Goal: Check status: Check status

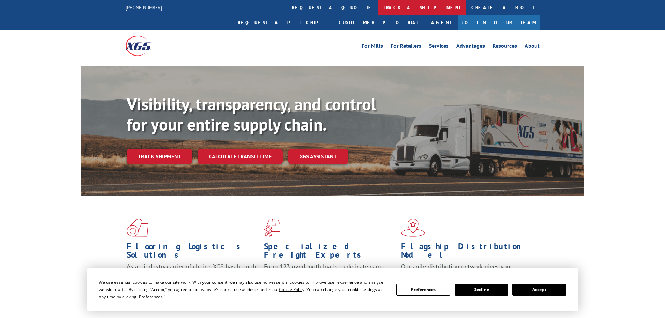
click at [378, 6] on link "track a shipment" at bounding box center [422, 7] width 88 height 15
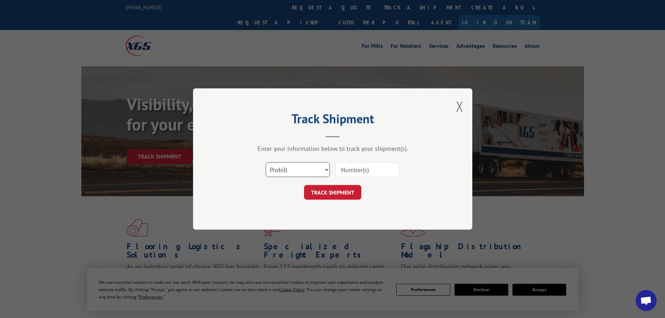
click at [291, 167] on select "Select category... Probill BOL PO" at bounding box center [298, 169] width 64 height 15
select select "po"
click at [266, 162] on select "Select category... Probill BOL PO" at bounding box center [298, 169] width 64 height 15
click at [384, 174] on input at bounding box center [367, 169] width 64 height 15
paste input "15531154"
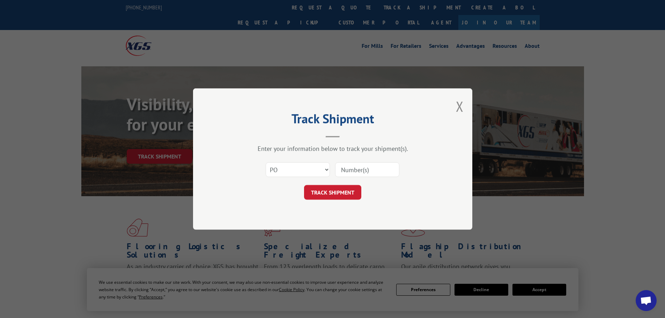
type input "15531154"
click button "TRACK SHIPMENT" at bounding box center [332, 192] width 57 height 15
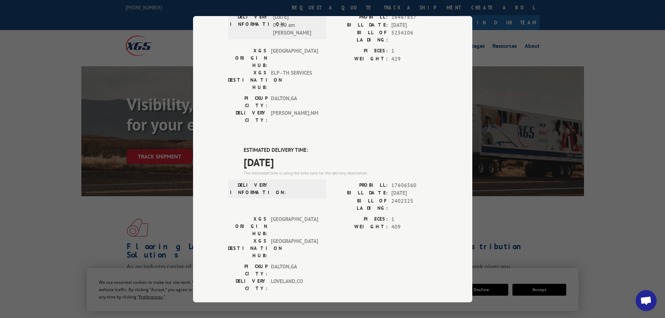
scroll to position [70, 0]
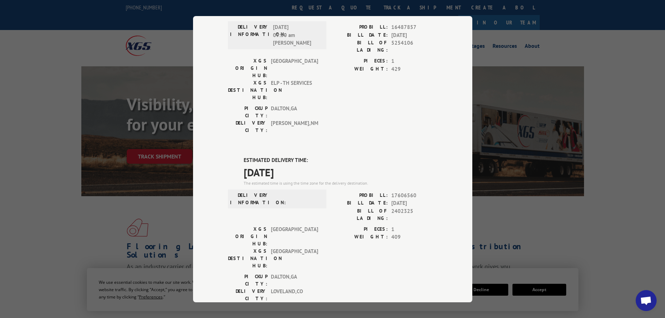
drag, startPoint x: 613, startPoint y: 253, endPoint x: 542, endPoint y: 246, distance: 71.3
click at [611, 254] on div "Track Shipment DELIVERED DELIVERY INFORMATION: [DATE] 09:30 am C [PERSON_NAME] …" at bounding box center [332, 159] width 665 height 318
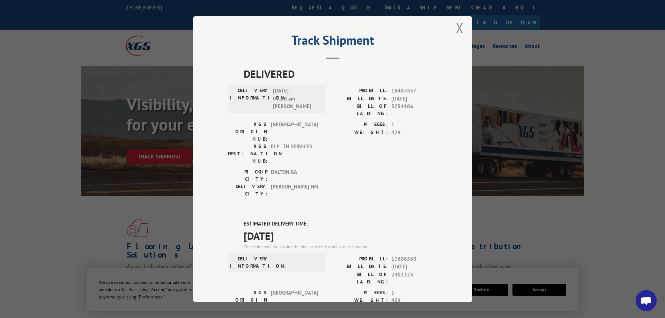
scroll to position [0, 0]
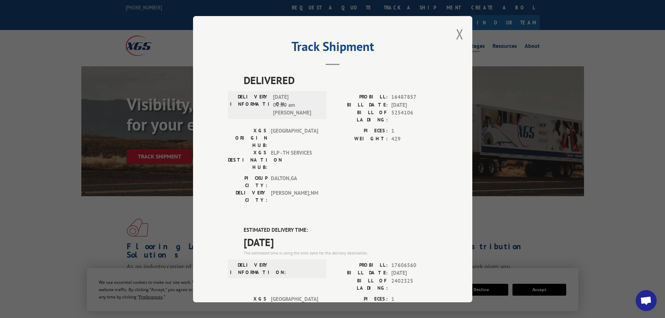
click at [459, 35] on button "Close modal" at bounding box center [460, 34] width 8 height 18
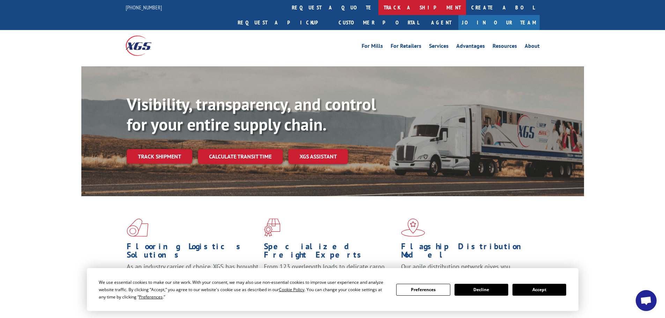
click at [378, 6] on link "track a shipment" at bounding box center [422, 7] width 88 height 15
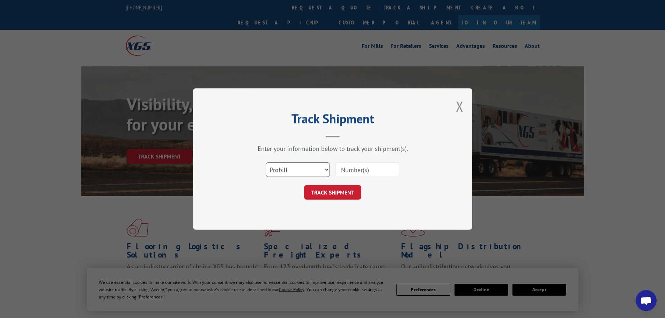
click at [306, 171] on select "Select category... Probill BOL PO" at bounding box center [298, 169] width 64 height 15
select select "po"
click at [266, 162] on select "Select category... Probill BOL PO" at bounding box center [298, 169] width 64 height 15
click at [369, 169] on input at bounding box center [367, 169] width 64 height 15
paste input "15531176"
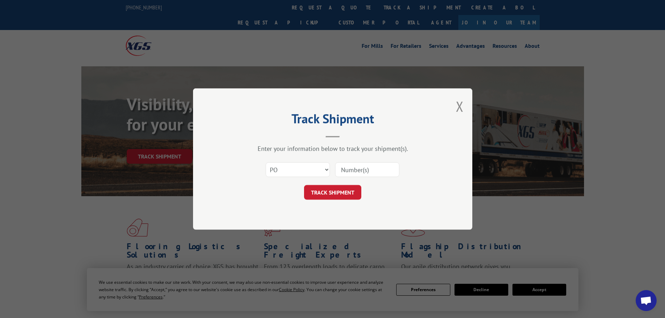
type input "15531176"
click button "TRACK SHIPMENT" at bounding box center [332, 192] width 57 height 15
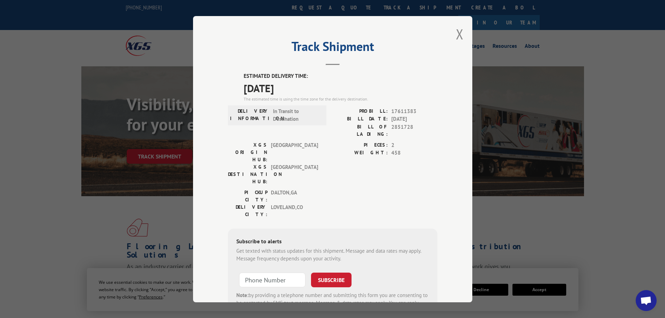
click at [65, 183] on div "Track Shipment ESTIMATED DELIVERY TIME: [DATE] The estimated time is using the …" at bounding box center [332, 159] width 665 height 318
click at [460, 35] on button "Close modal" at bounding box center [460, 34] width 8 height 18
